Goal: Transaction & Acquisition: Book appointment/travel/reservation

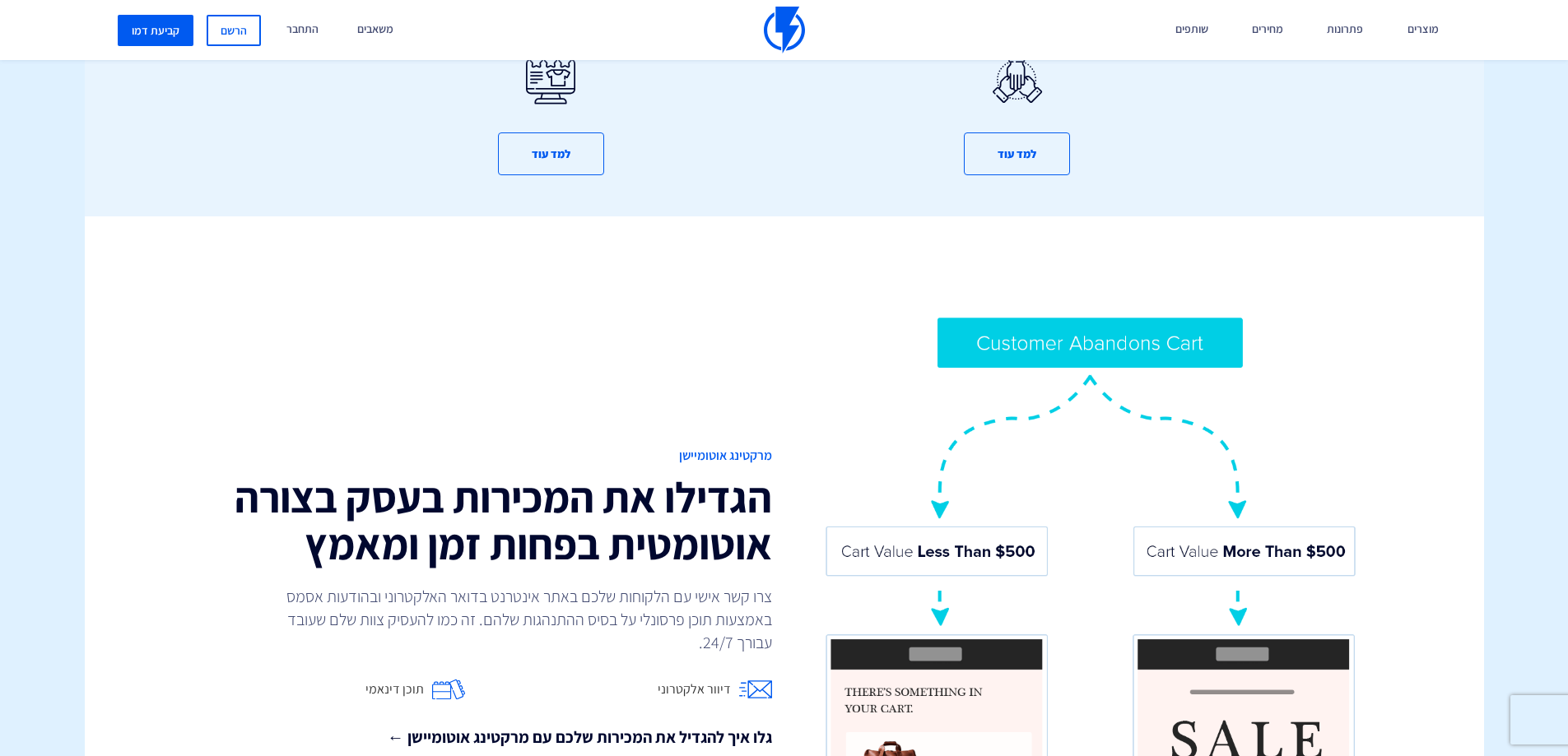
scroll to position [669, 0]
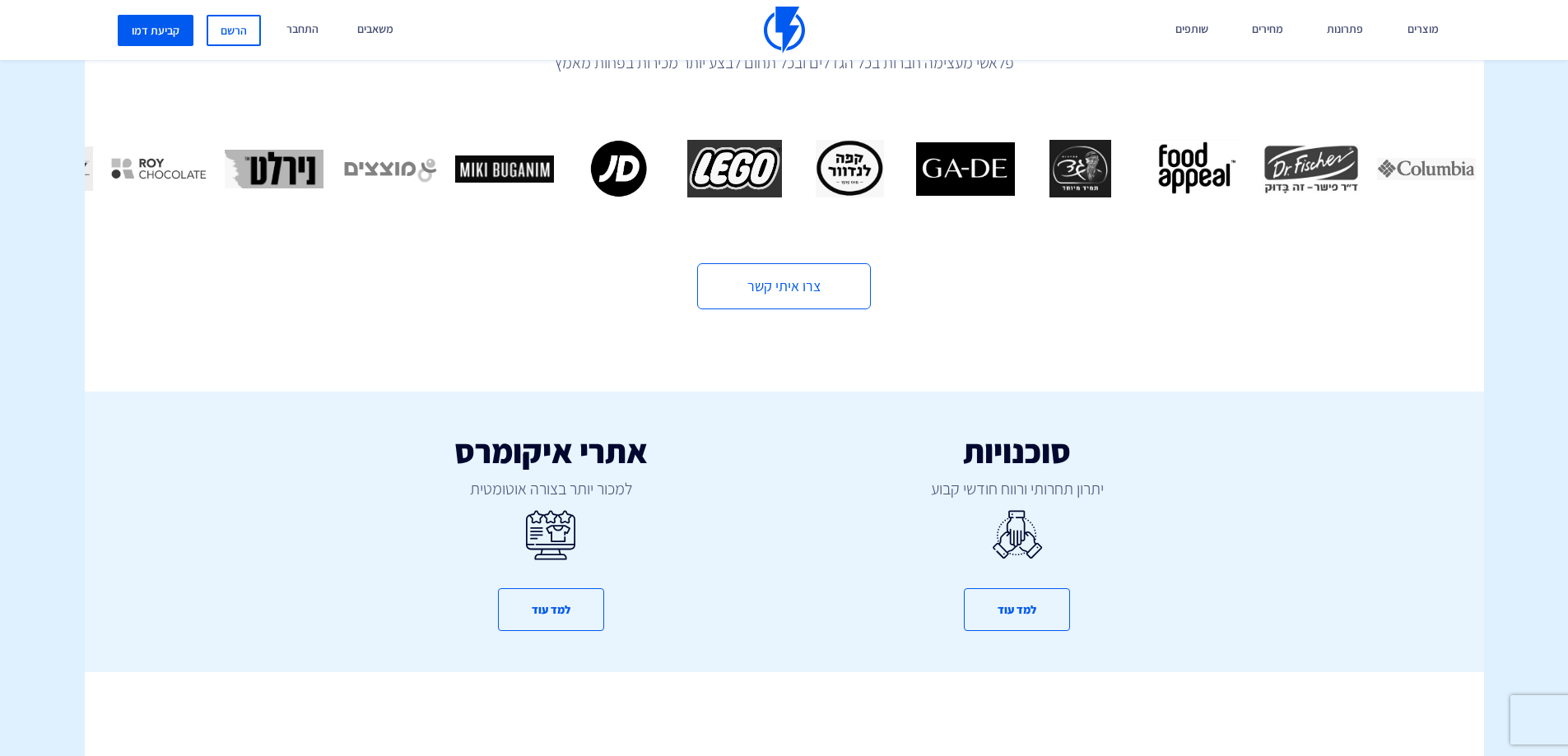
click at [1478, 415] on div "סוכנויות יתרון תחרותי ורווח חודשי קבוע למד עוד אתרי איקומרס למכור יותר בצורה או…" at bounding box center [784, 490] width 1423 height 362
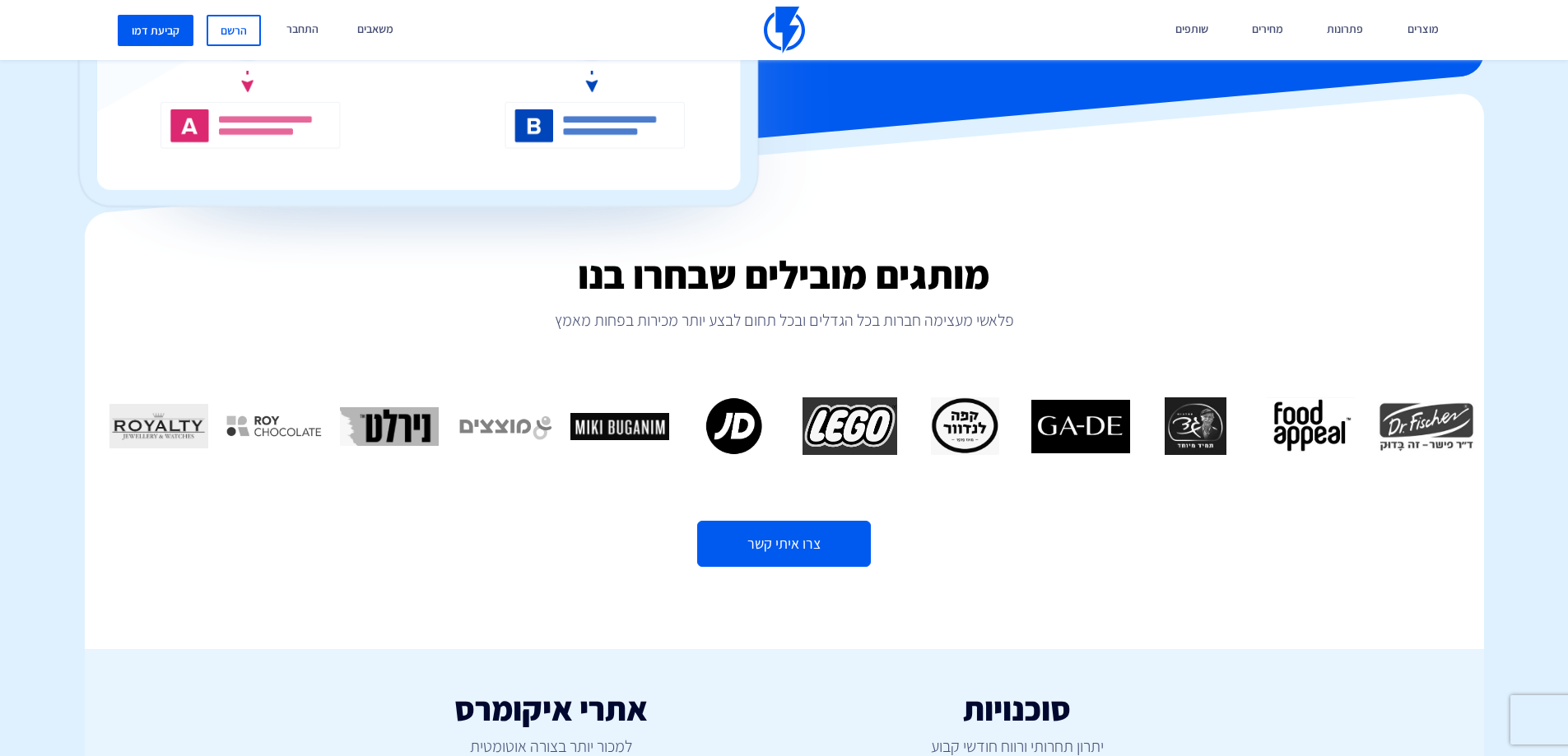
click at [781, 521] on link "צרו איתי קשר" at bounding box center [783, 543] width 174 height 46
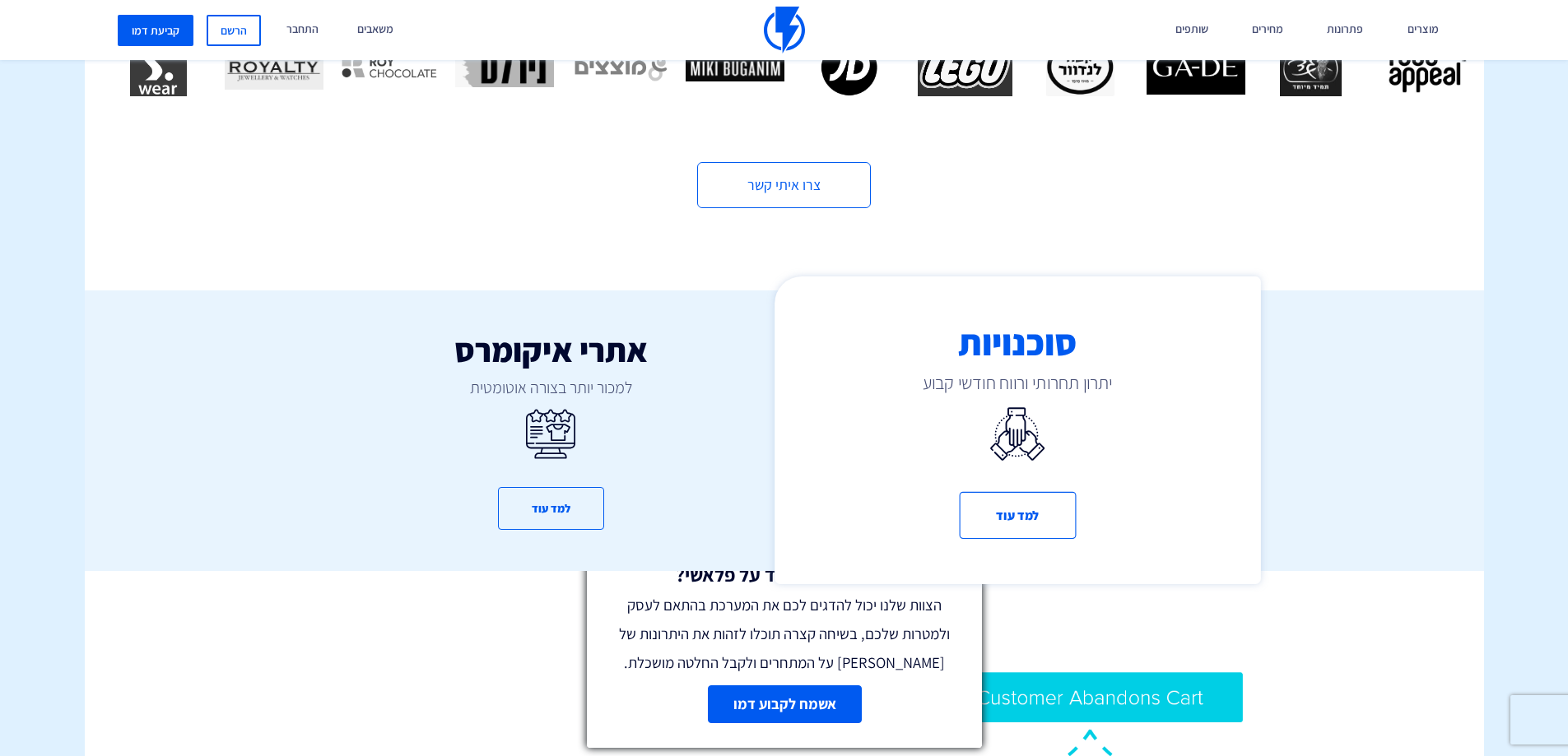
scroll to position [823, 0]
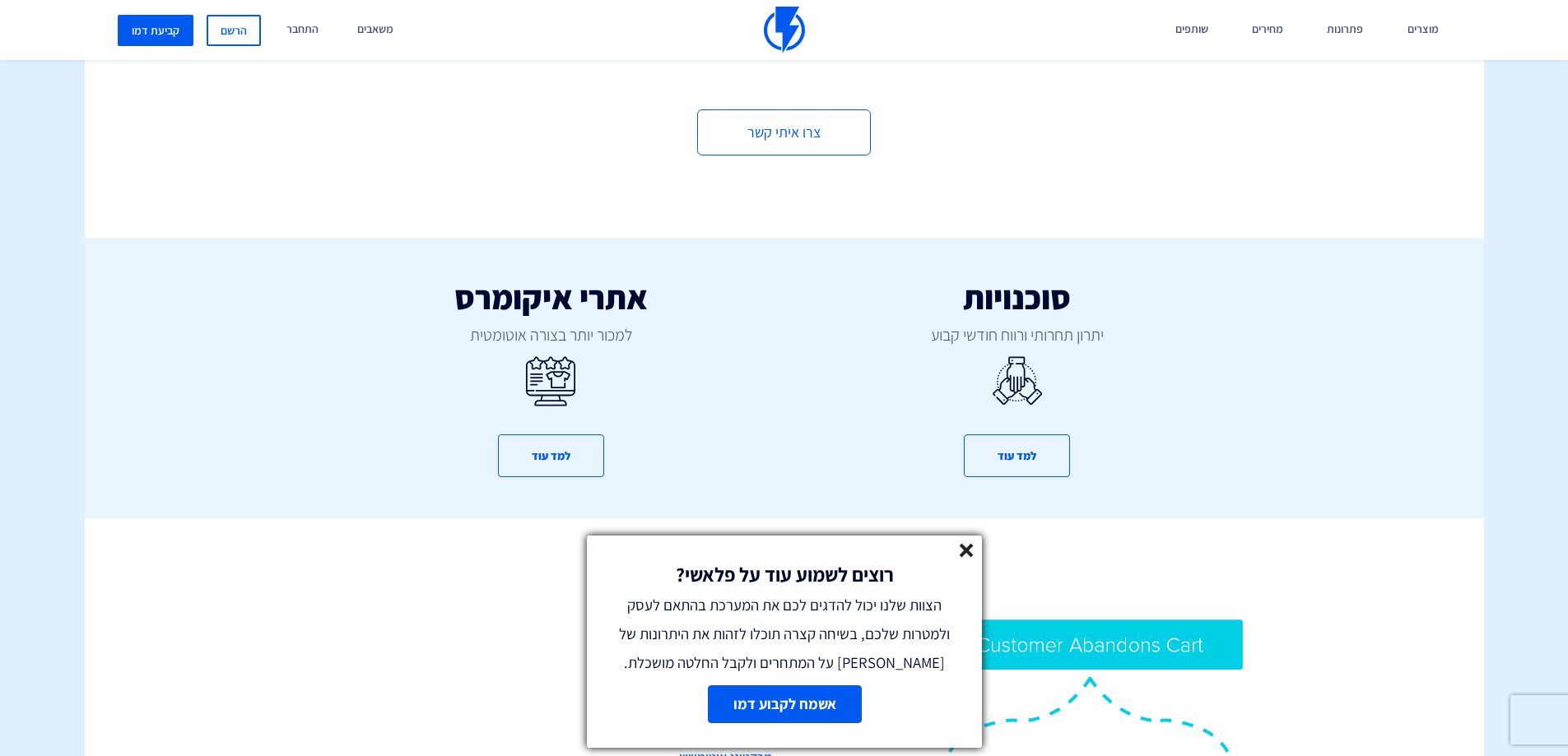
click at [808, 700] on link "אשמח לקבוע דמו" at bounding box center [784, 704] width 154 height 38
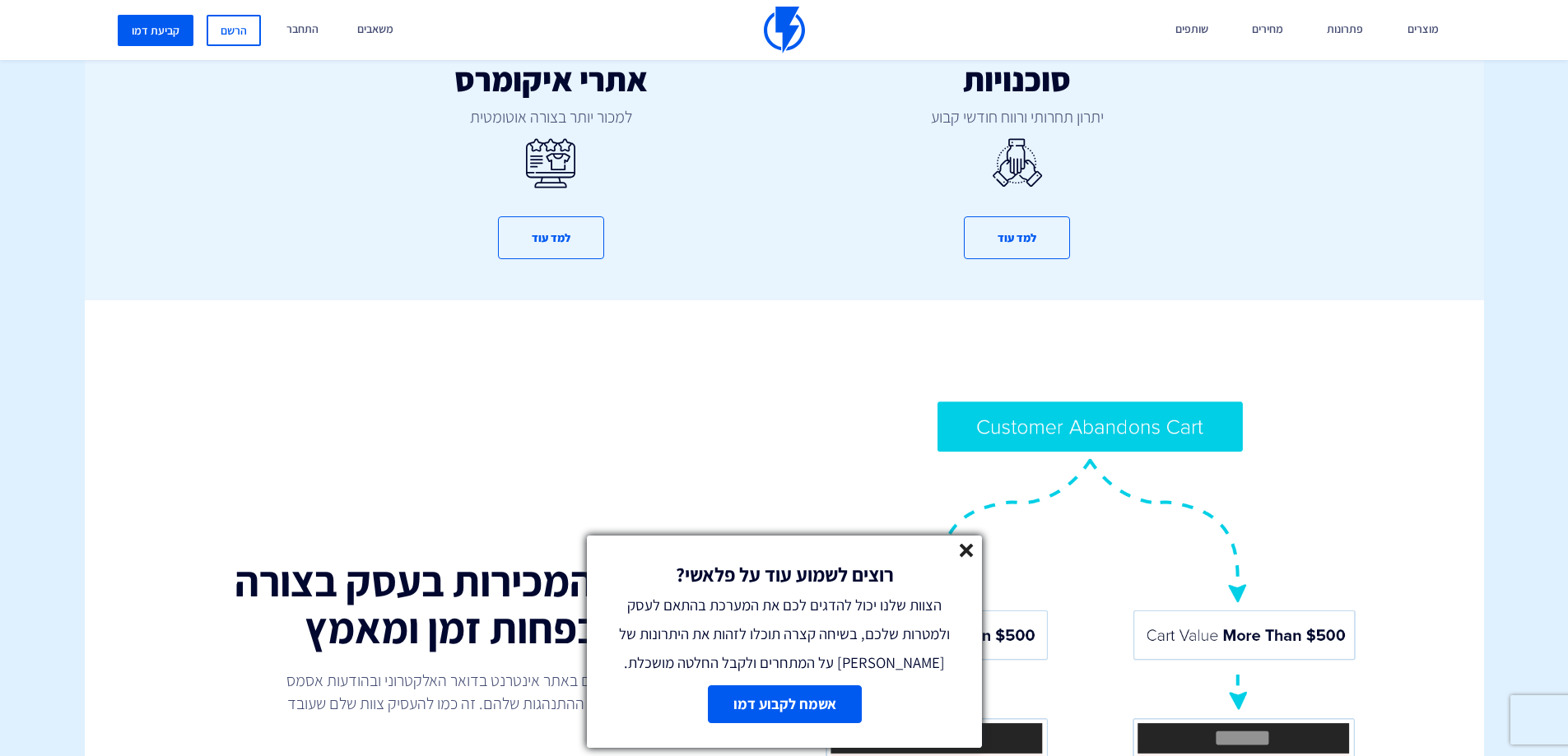
scroll to position [1151, 0]
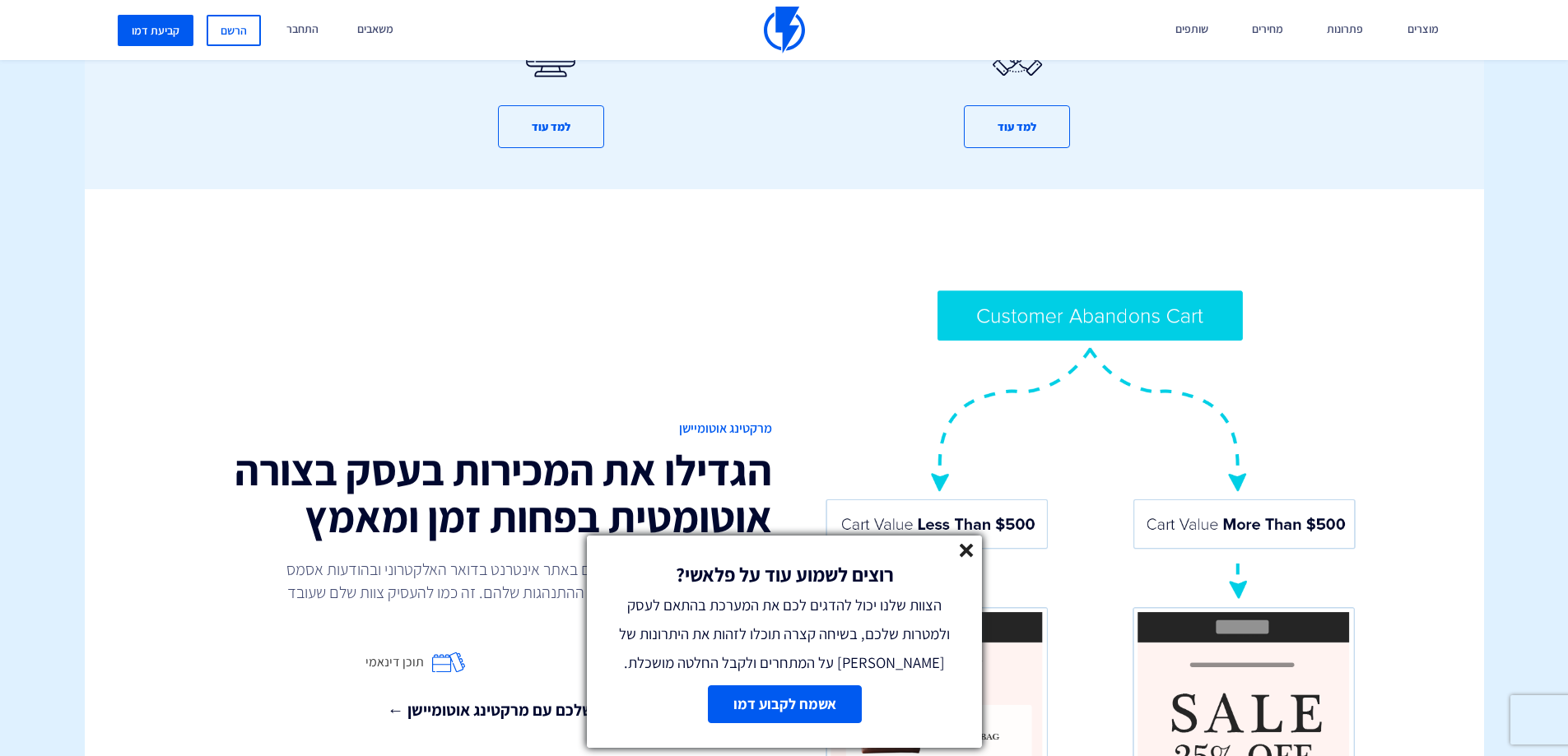
click at [972, 553] on icon at bounding box center [967, 551] width 14 height 14
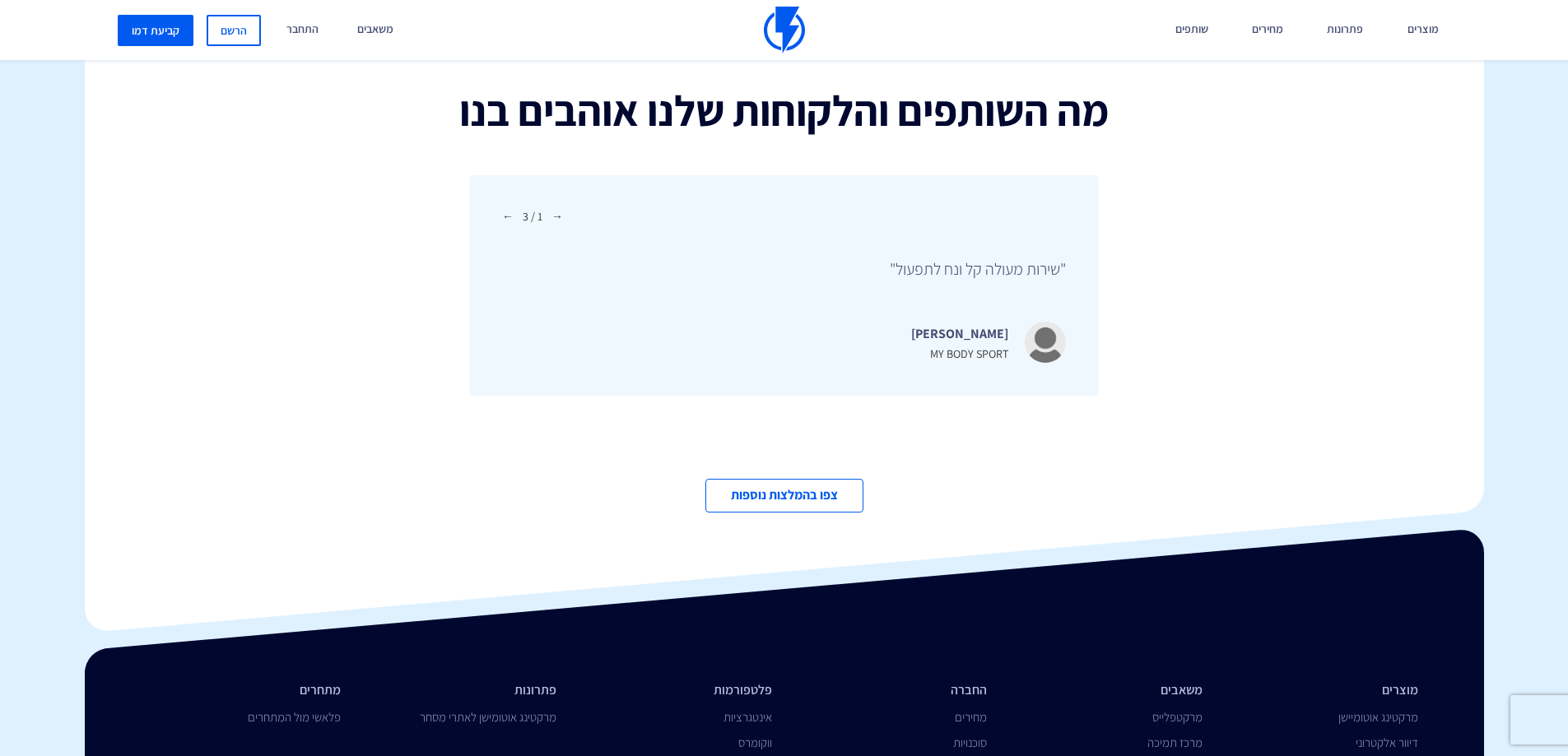
scroll to position [5417, 0]
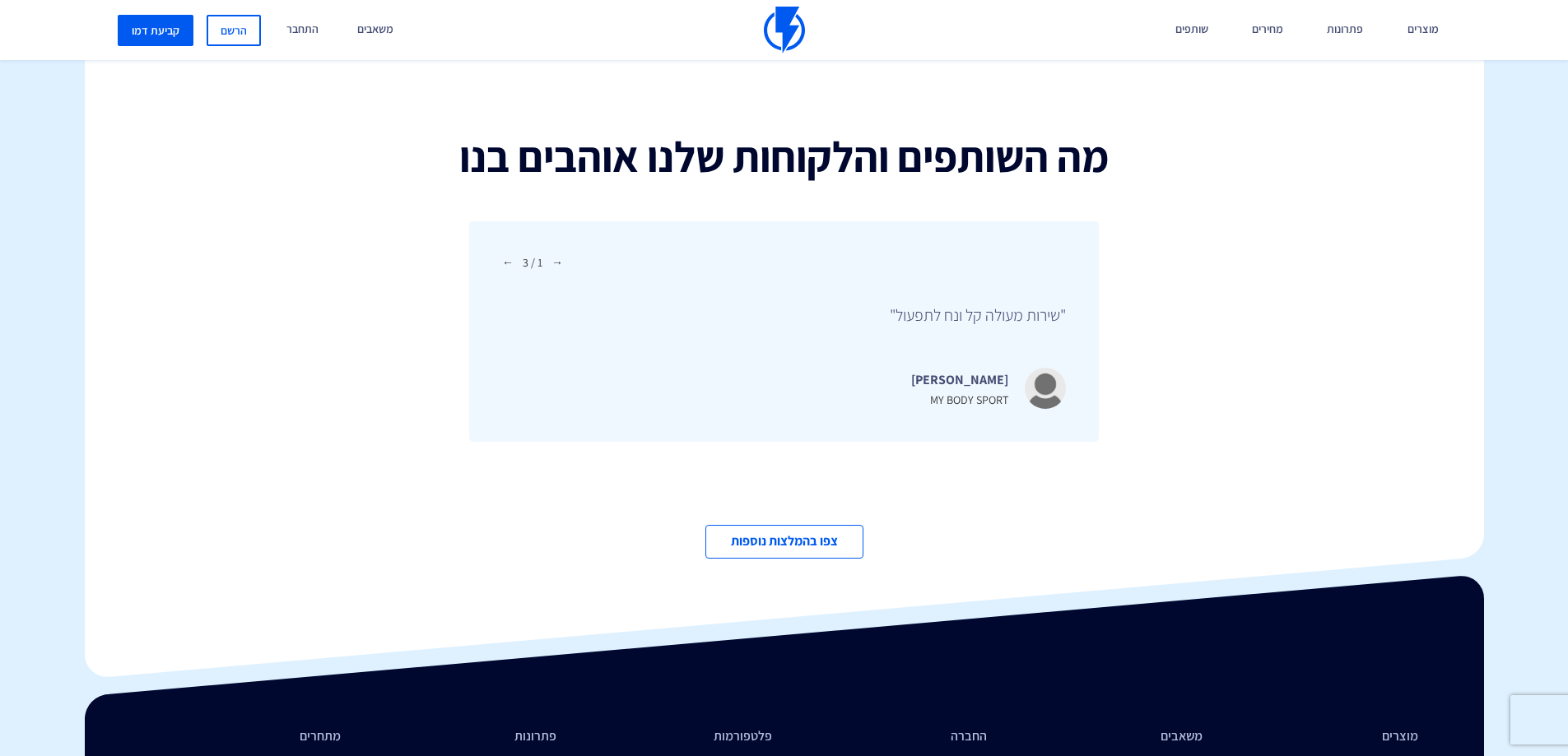
drag, startPoint x: 1104, startPoint y: 381, endPoint x: 1101, endPoint y: 371, distance: 10.4
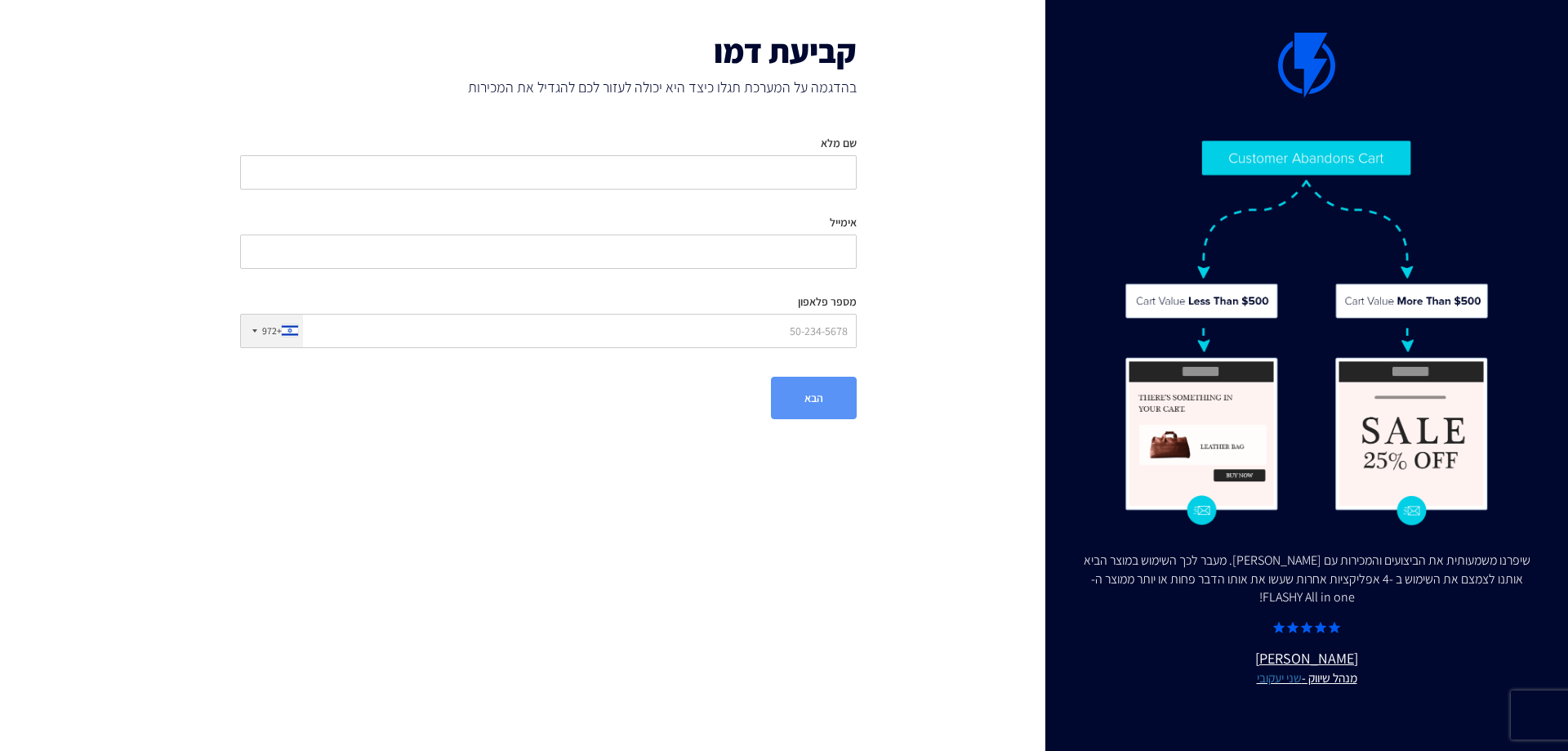
drag, startPoint x: 497, startPoint y: 433, endPoint x: 546, endPoint y: 445, distance: 50.4
click at [543, 447] on div "קביעת דמו בהדגמה על המערכת תגלו כיצד היא יכולה לעזור לכם להגדיל את המכירות שם מ…" at bounding box center [549, 226] width 682 height 452
click at [1328, 76] on img at bounding box center [1306, 65] width 58 height 65
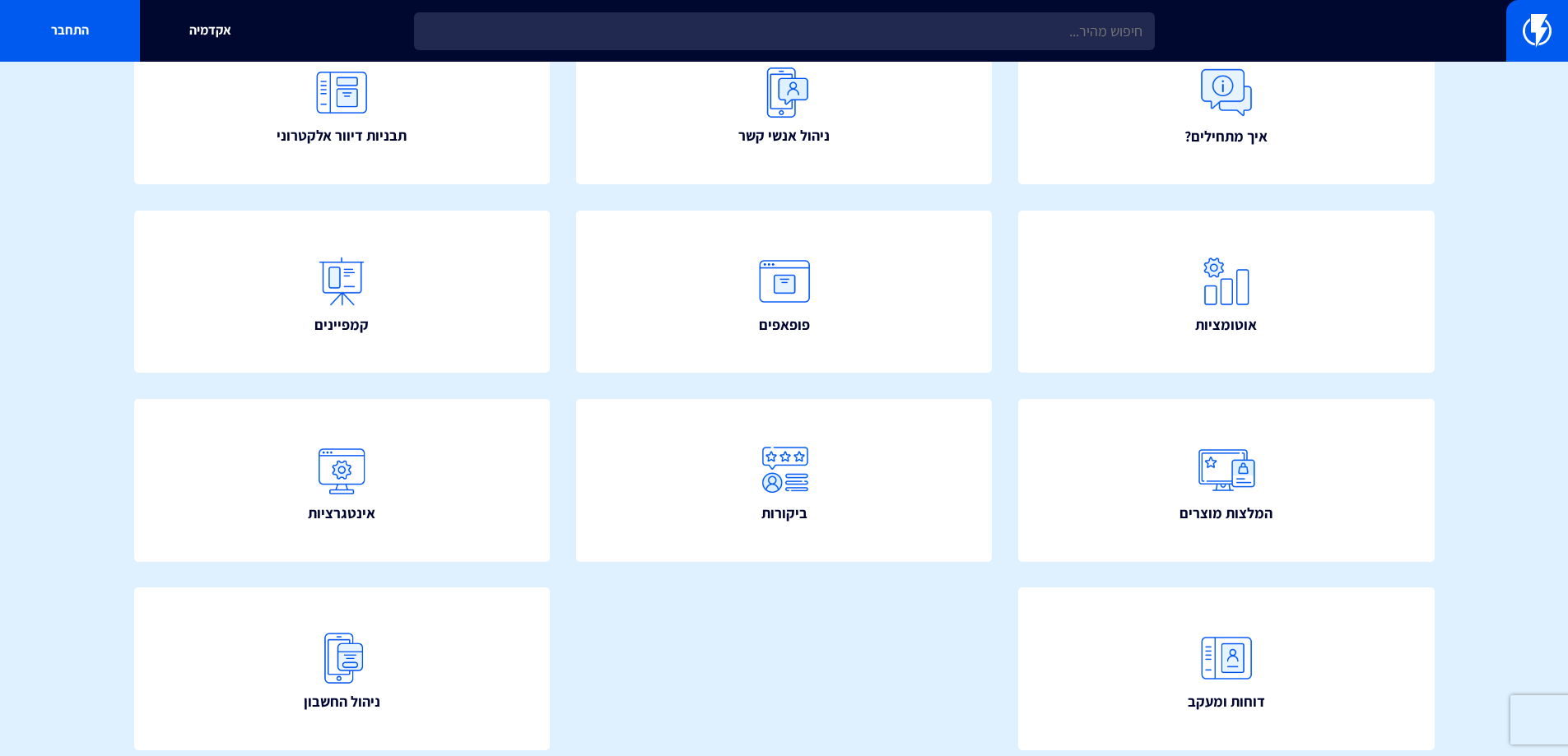
scroll to position [247, 0]
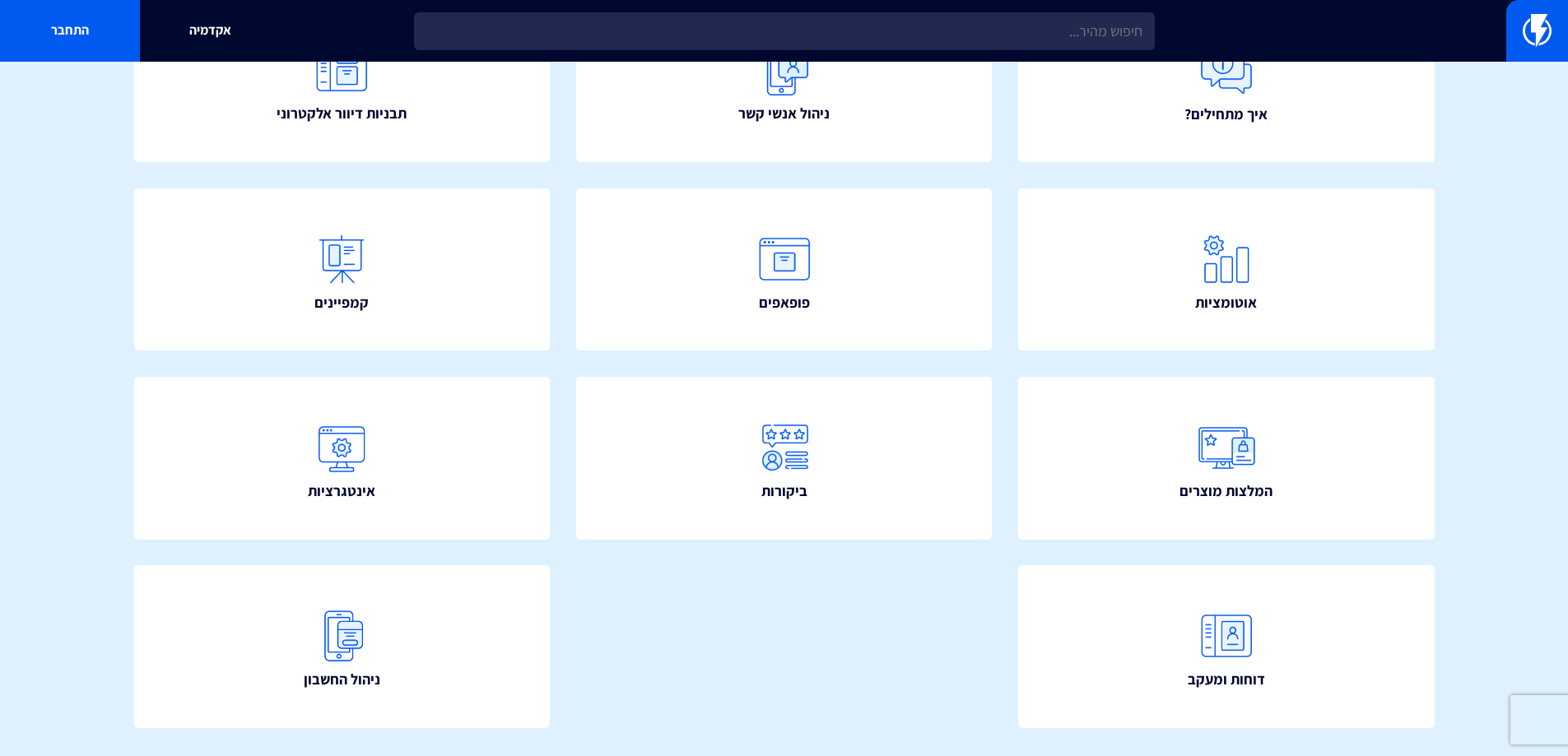
drag, startPoint x: 552, startPoint y: 165, endPoint x: 567, endPoint y: 151, distance: 20.5
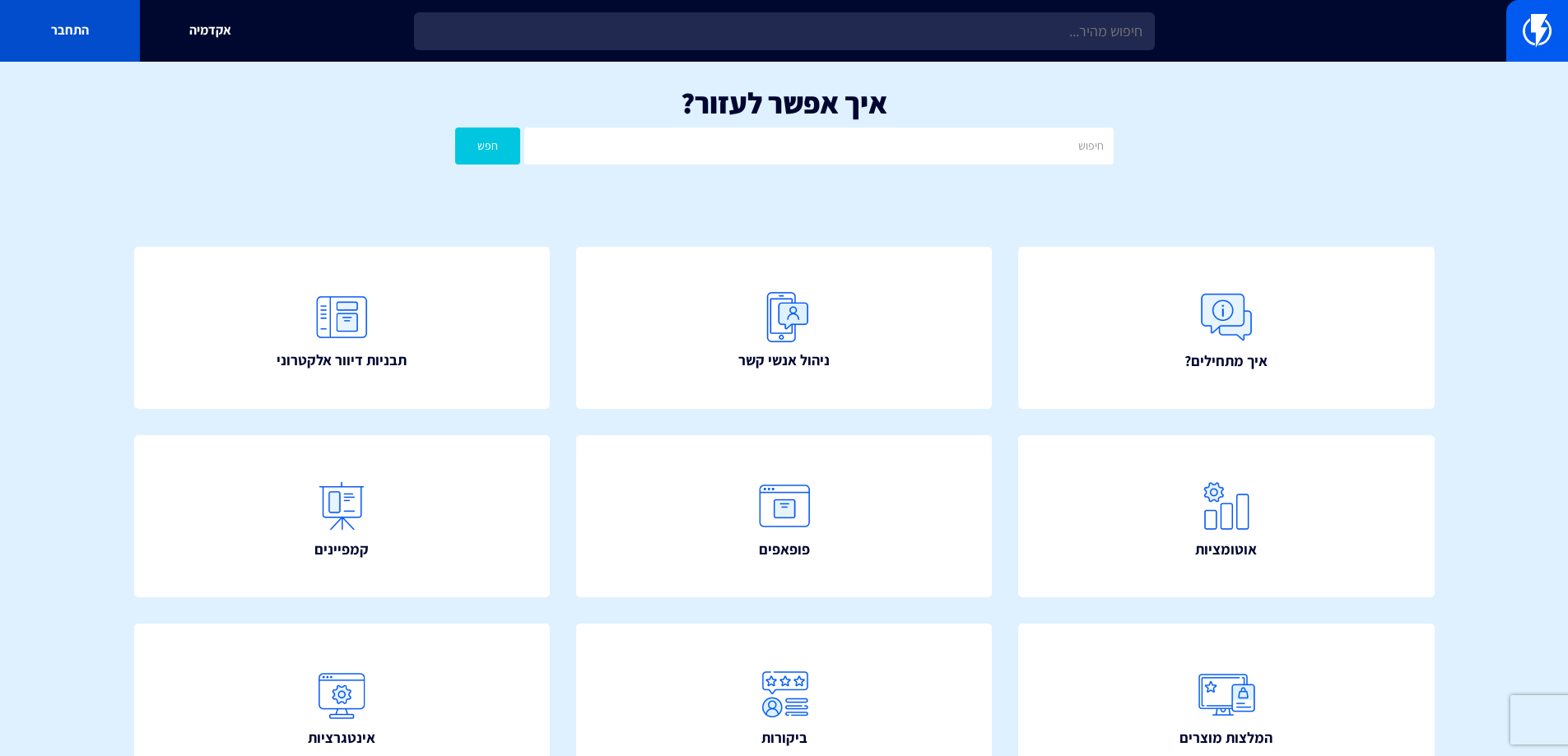
click at [118, 19] on link "התחבר" at bounding box center [70, 30] width 140 height 61
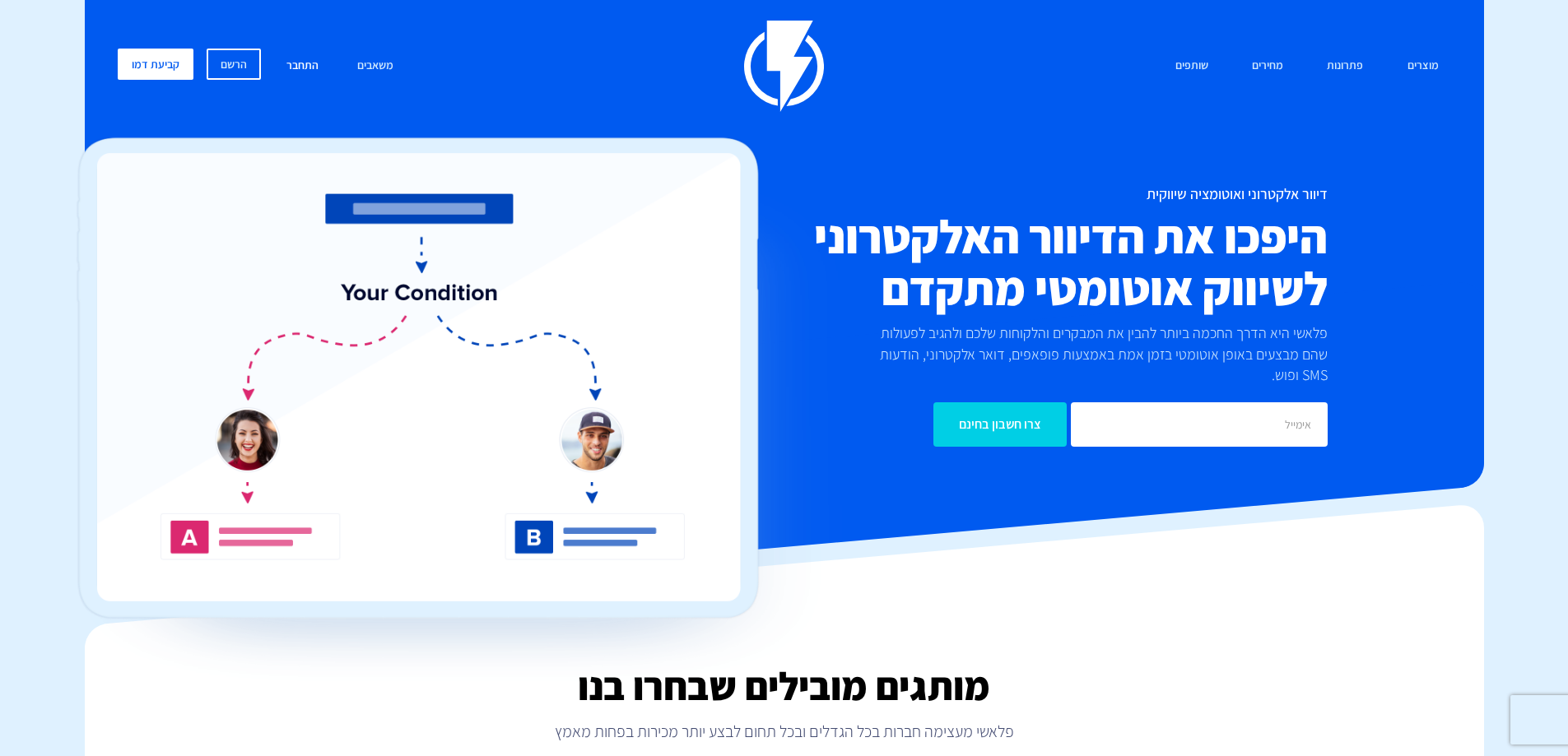
click at [309, 63] on link "התחבר" at bounding box center [303, 66] width 57 height 35
click at [210, 54] on link "הרשם" at bounding box center [234, 64] width 55 height 31
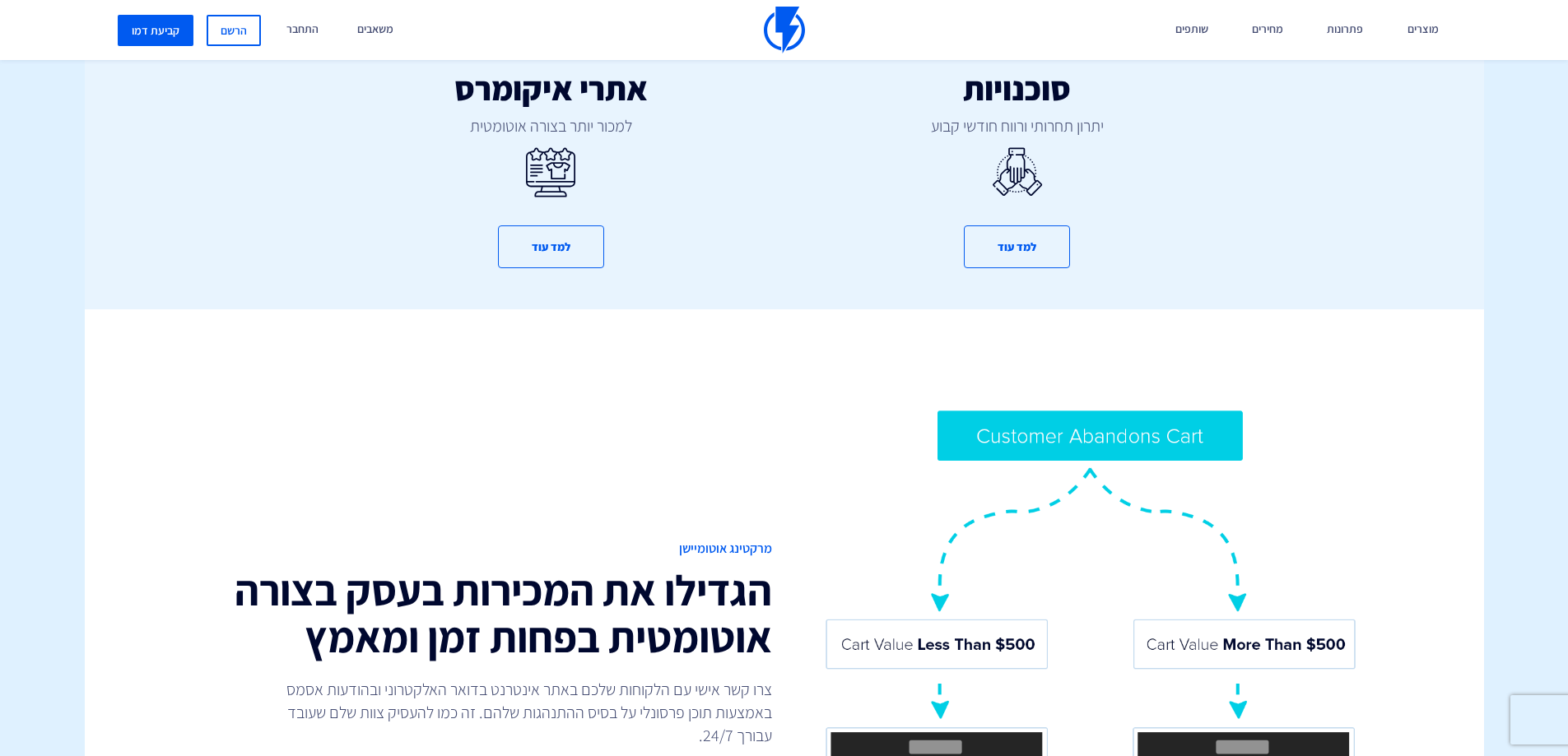
scroll to position [1069, 0]
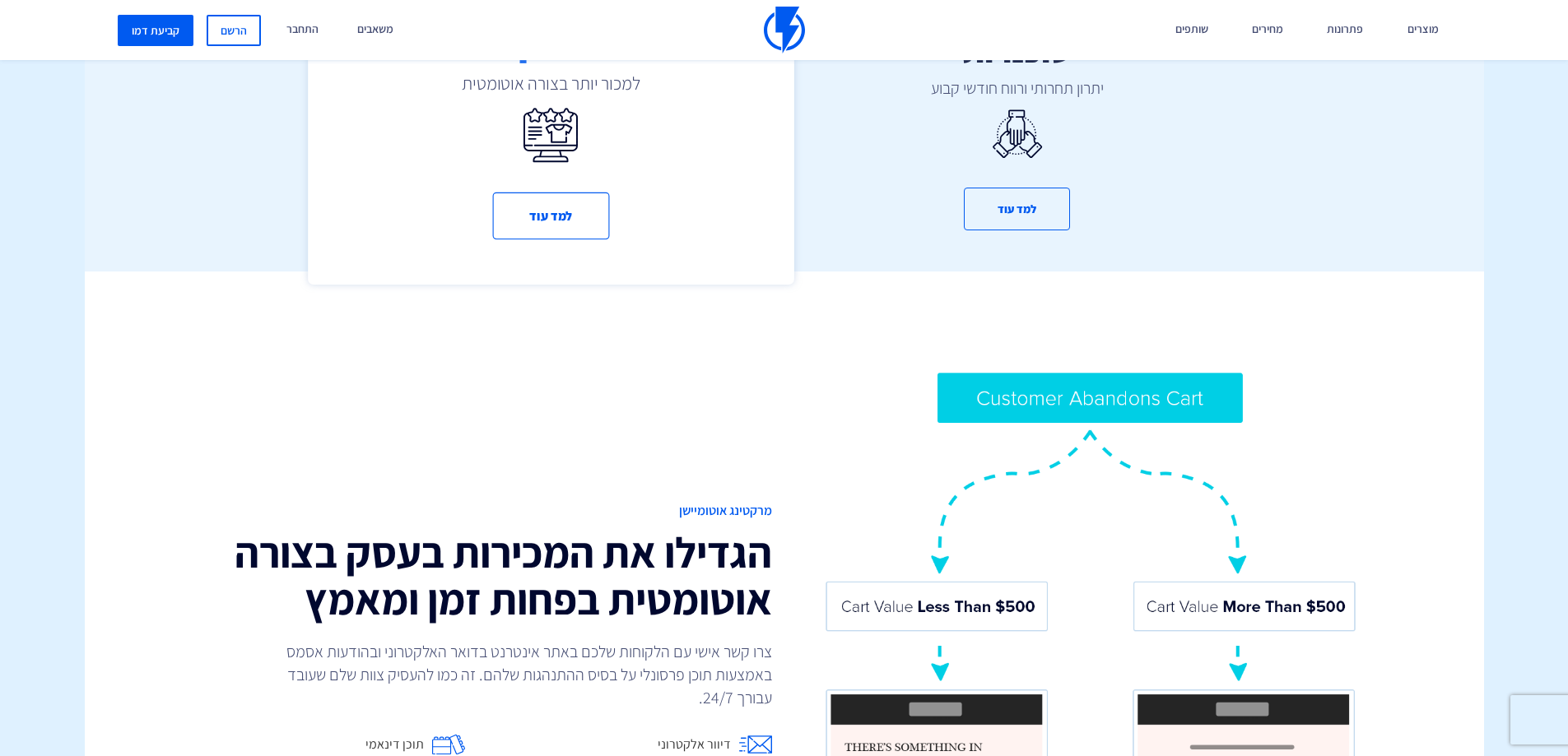
click at [575, 151] on icon at bounding box center [550, 135] width 55 height 71
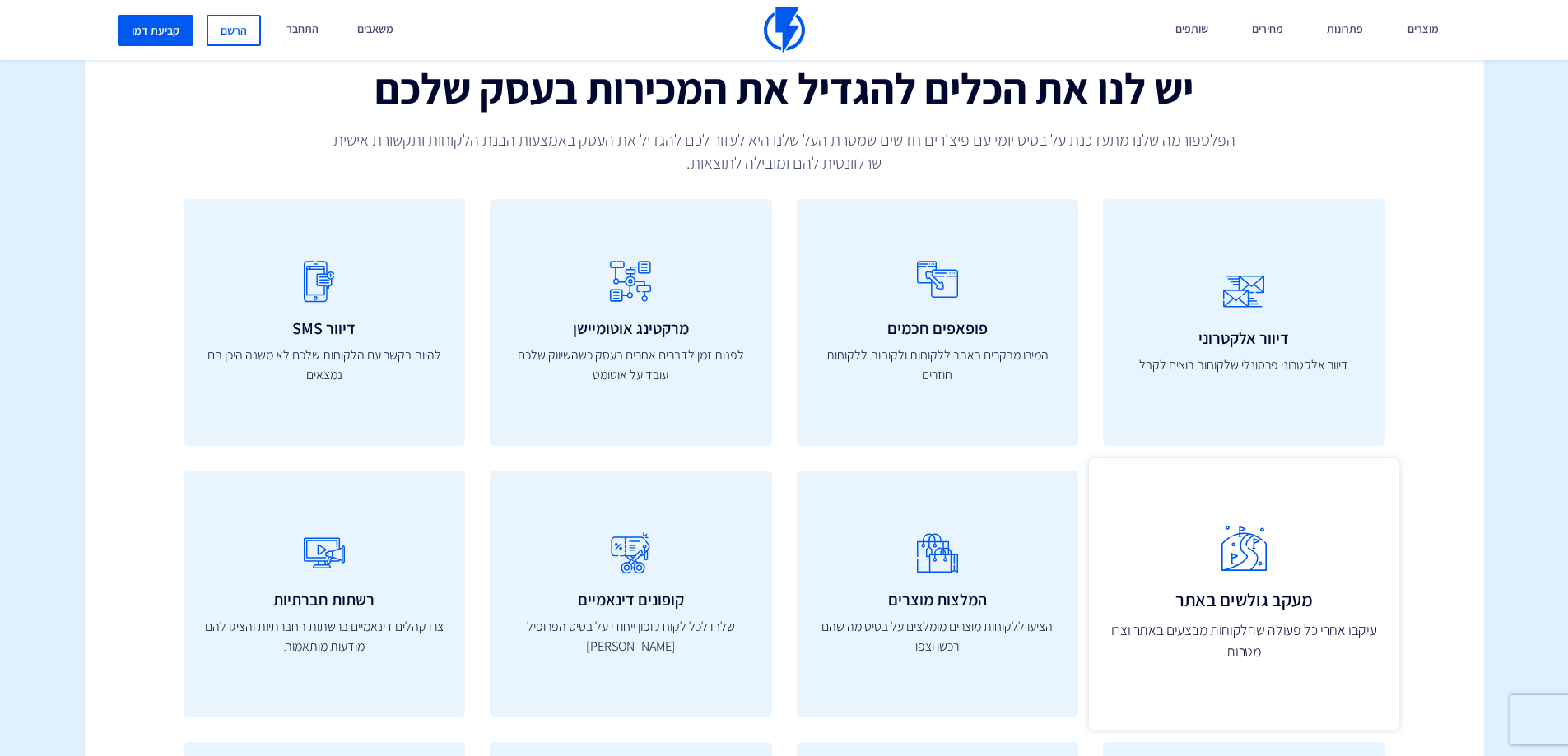
scroll to position [5676, 0]
